Goal: Task Accomplishment & Management: Use online tool/utility

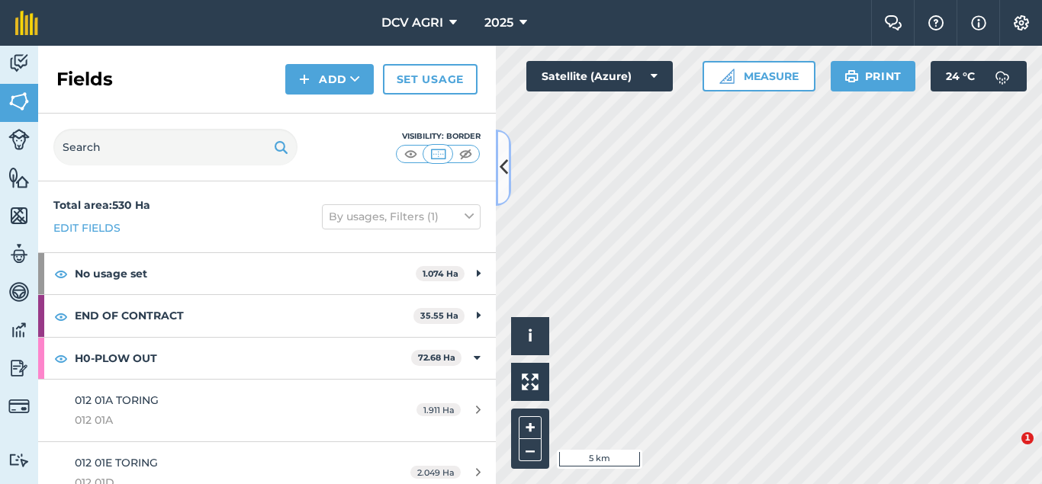
click at [504, 153] on button at bounding box center [503, 168] width 15 height 76
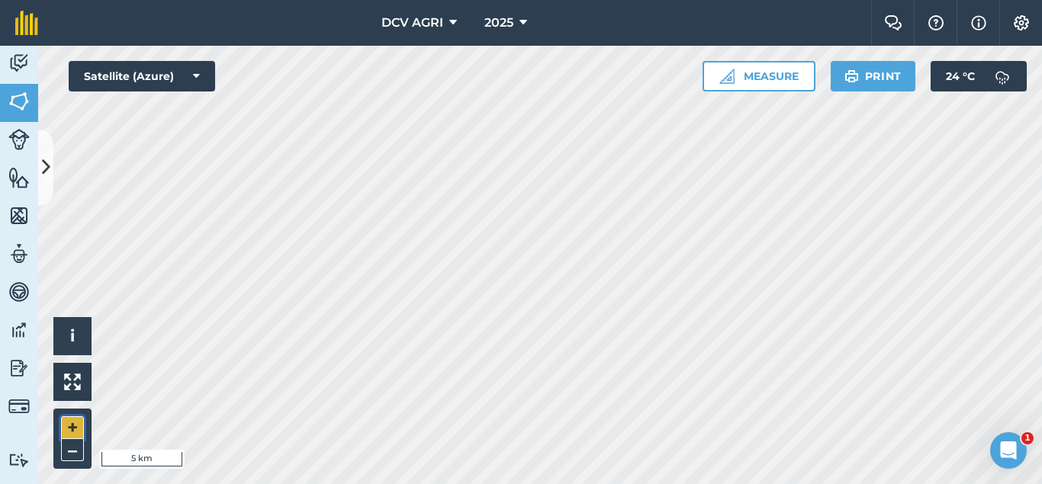
click at [67, 422] on button "+" at bounding box center [72, 428] width 23 height 23
click at [67, 435] on button "+" at bounding box center [72, 428] width 23 height 23
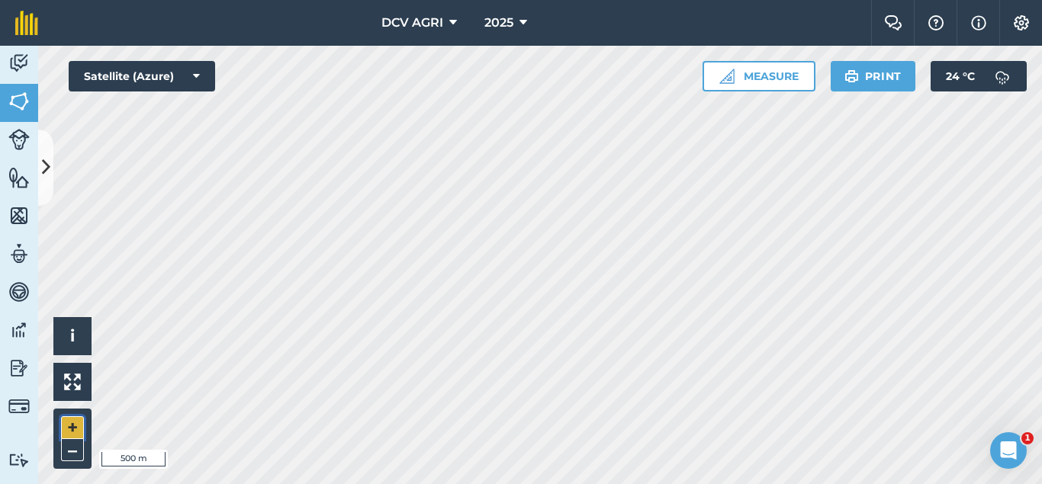
click at [67, 435] on button "+" at bounding box center [72, 428] width 23 height 23
click at [69, 447] on button "–" at bounding box center [72, 450] width 23 height 22
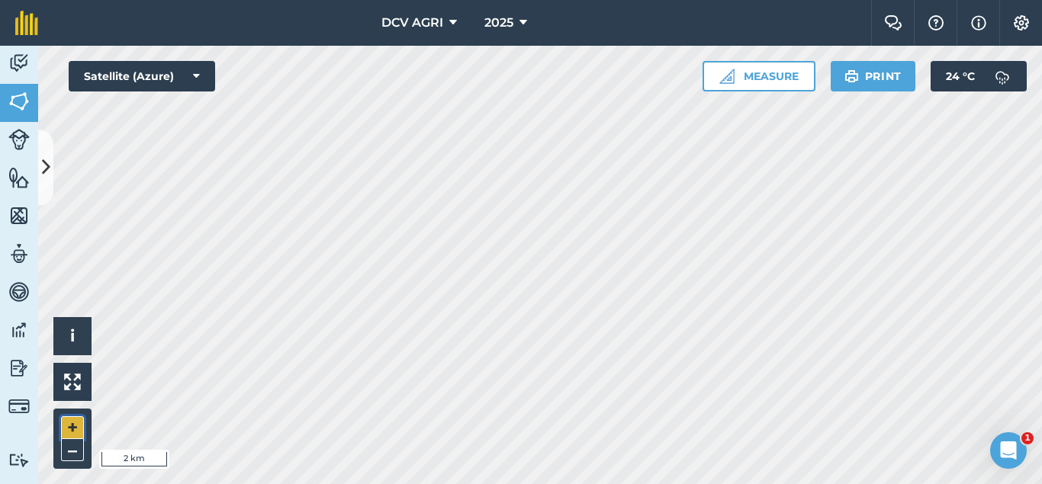
click at [69, 426] on button "+" at bounding box center [72, 428] width 23 height 23
click at [73, 448] on button "–" at bounding box center [72, 450] width 23 height 22
click at [607, 42] on div "DCV AGRI 2025 Farm Chat Help Info Settings DCV AGRI - 2025 Reproduced with the …" at bounding box center [521, 242] width 1042 height 484
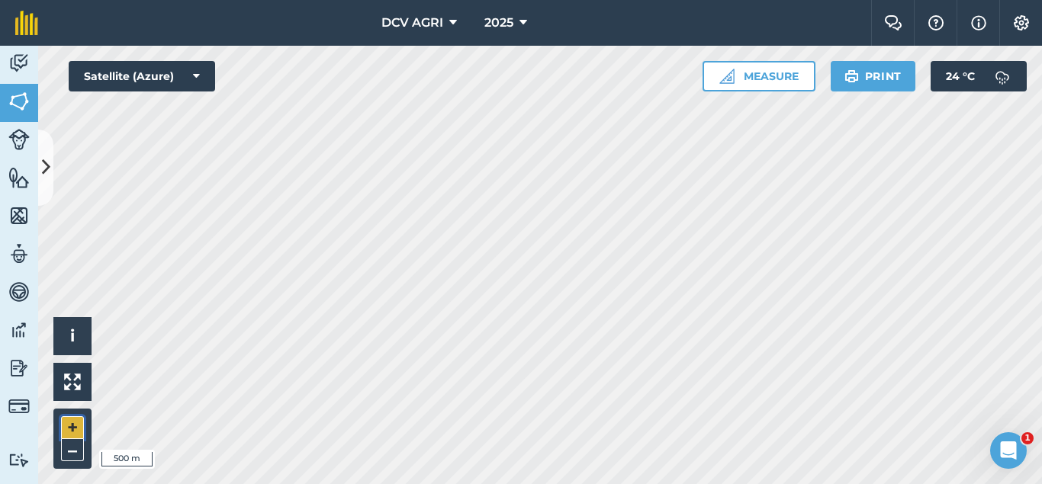
click at [66, 430] on button "+" at bounding box center [72, 428] width 23 height 23
click at [78, 425] on button "+" at bounding box center [72, 428] width 23 height 23
